Goal: Find specific page/section: Find specific page/section

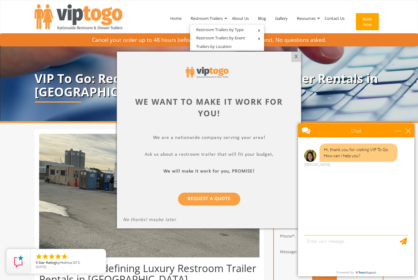
click at [332, 17] on div at bounding box center [209, 140] width 418 height 280
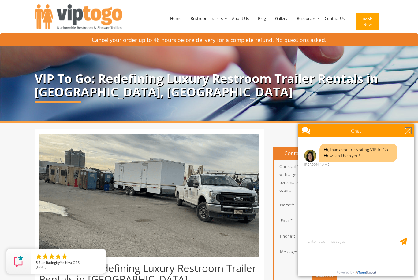
click at [410, 130] on div "close" at bounding box center [408, 131] width 6 height 6
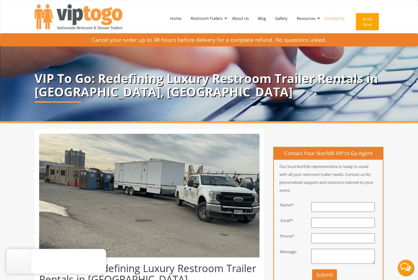
click at [338, 23] on link "Contact Us" at bounding box center [334, 18] width 29 height 32
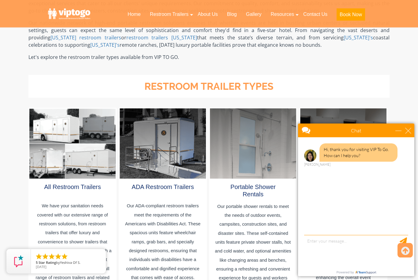
scroll to position [258, 0]
